Goal: Navigation & Orientation: Go to known website

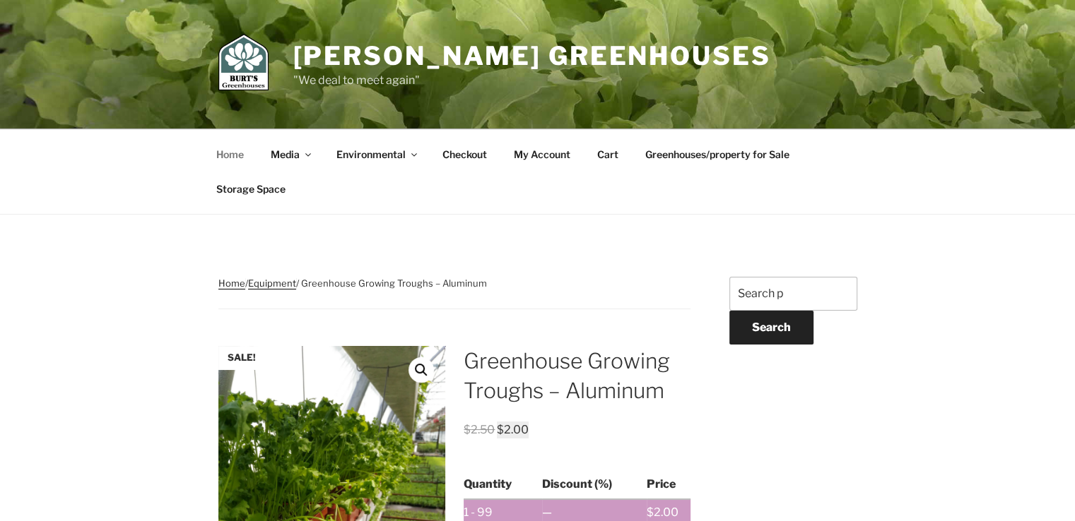
click at [237, 158] on link "Home" at bounding box center [230, 154] width 52 height 35
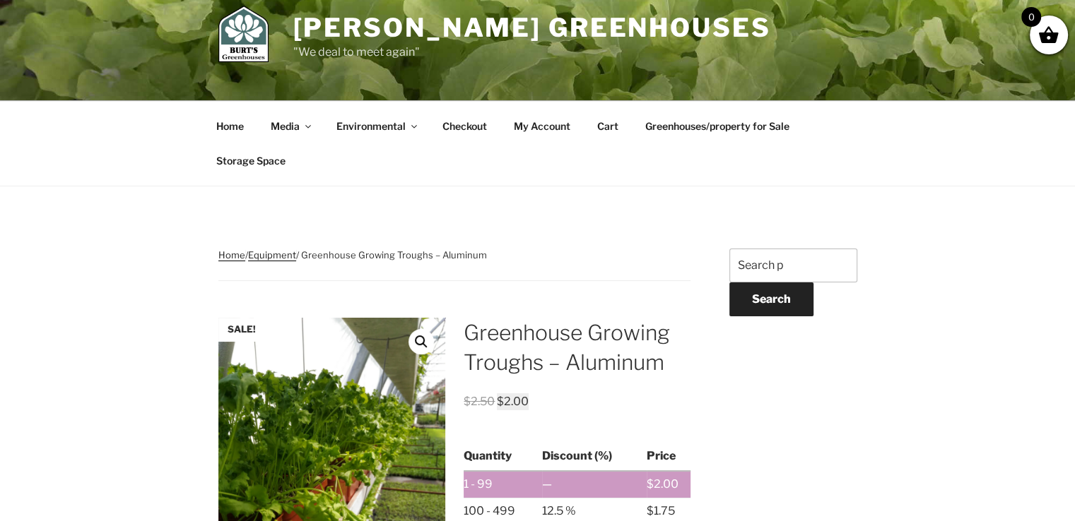
scroll to position [57, 0]
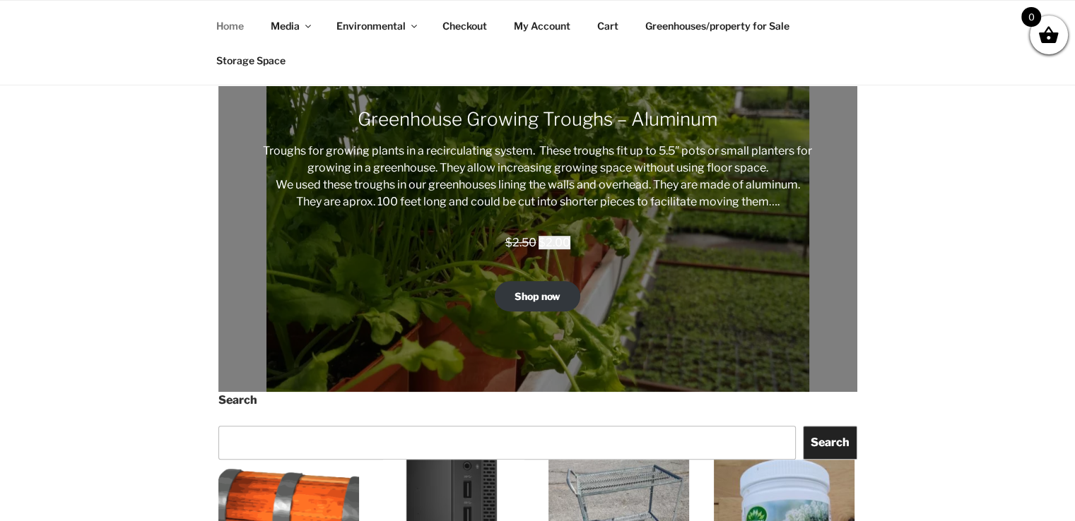
scroll to position [844, 0]
